Goal: Navigation & Orientation: Find specific page/section

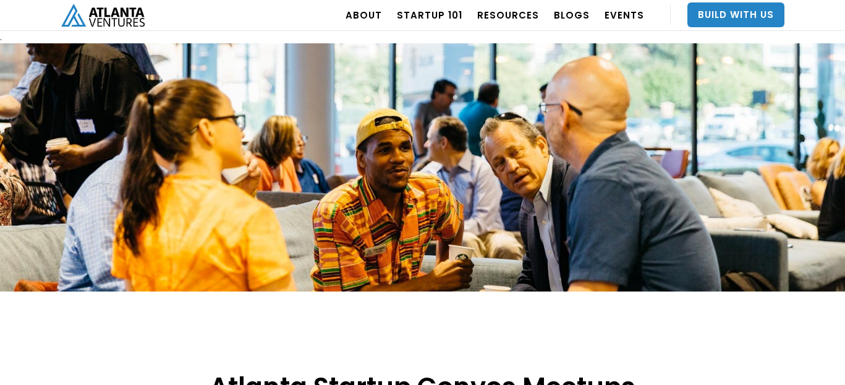
scroll to position [556, 0]
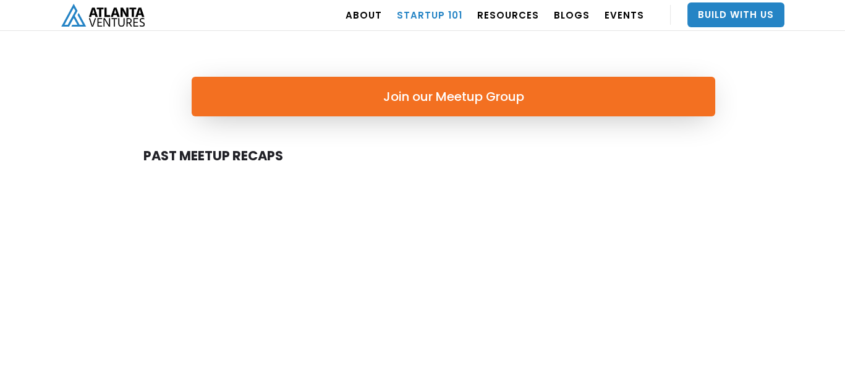
click at [448, 16] on link "Startup 101" at bounding box center [430, 15] width 66 height 35
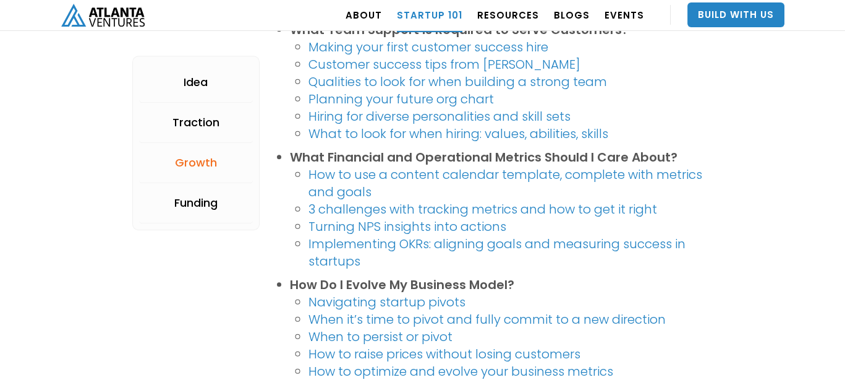
scroll to position [2040, 0]
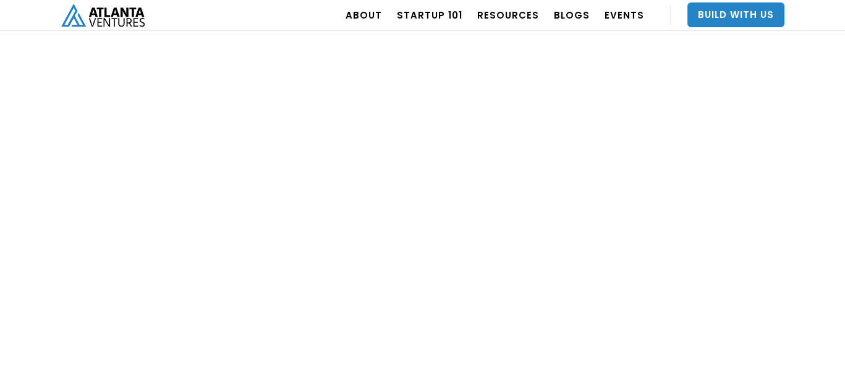
scroll to position [1050, 0]
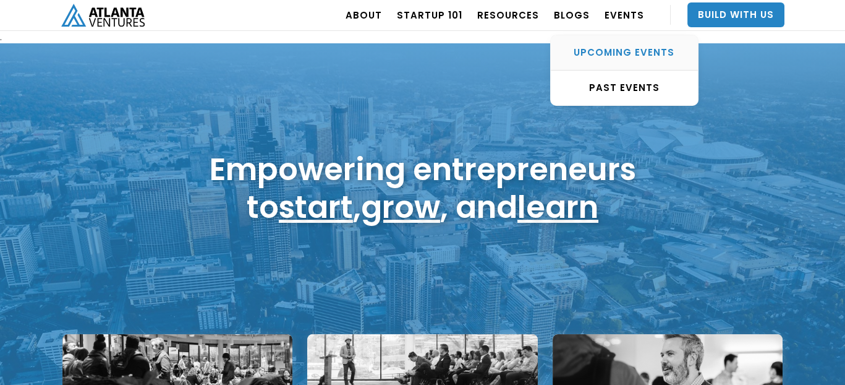
click at [639, 50] on div "UPCOMING EVENTS" at bounding box center [624, 52] width 147 height 12
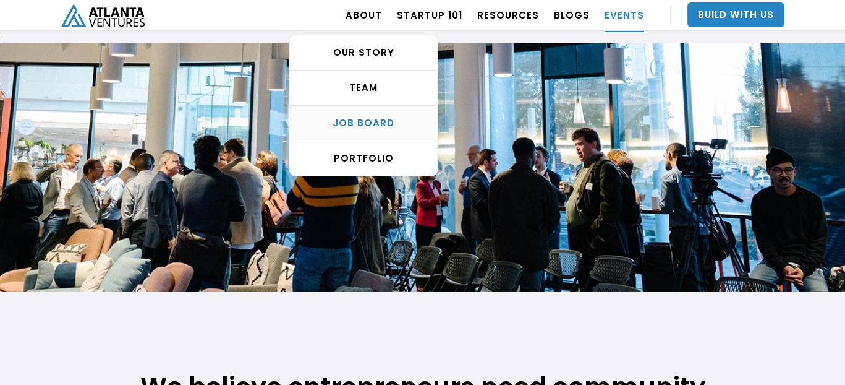
click at [391, 123] on div "Job Board" at bounding box center [363, 123] width 147 height 12
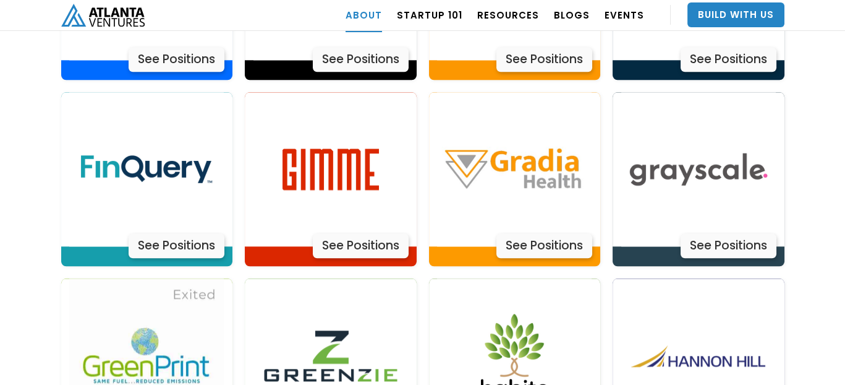
scroll to position [2911, 0]
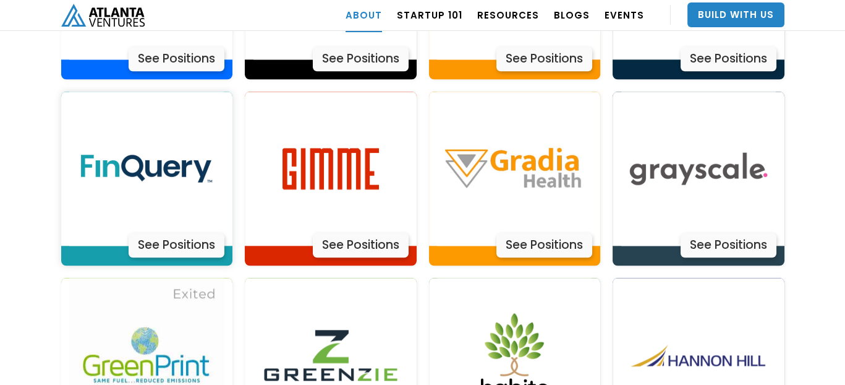
click at [181, 232] on div "See Positions" at bounding box center [177, 244] width 96 height 25
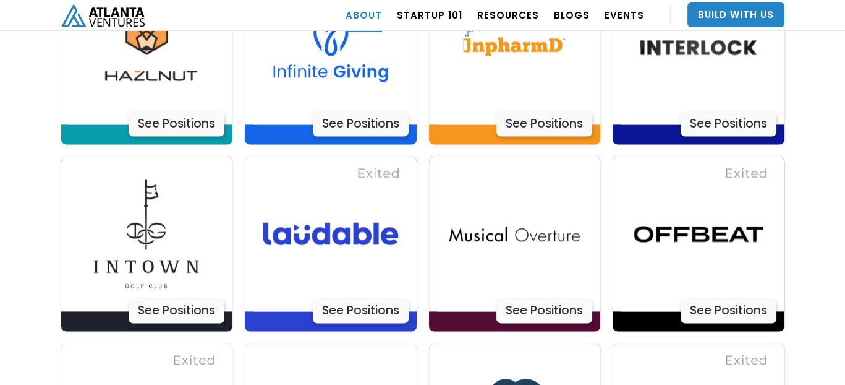
scroll to position [3467, 0]
